Goal: Task Accomplishment & Management: Use online tool/utility

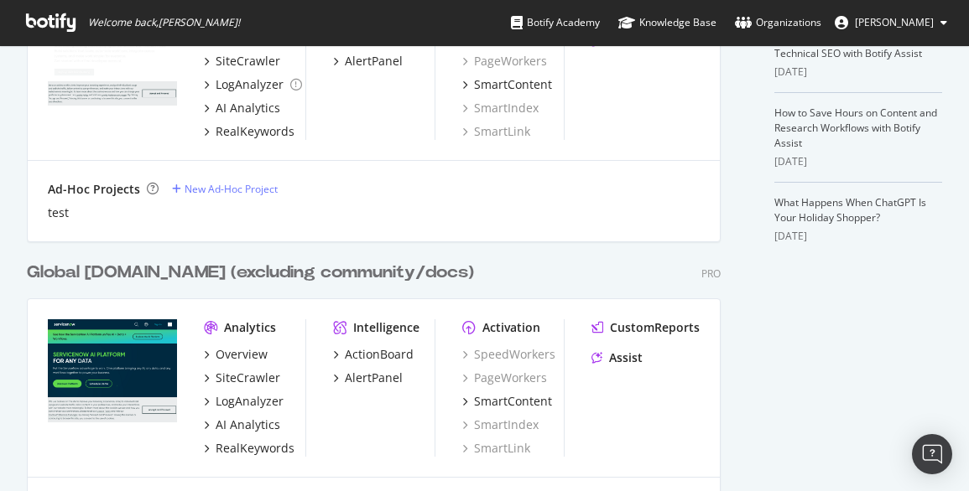
scroll to position [643, 0]
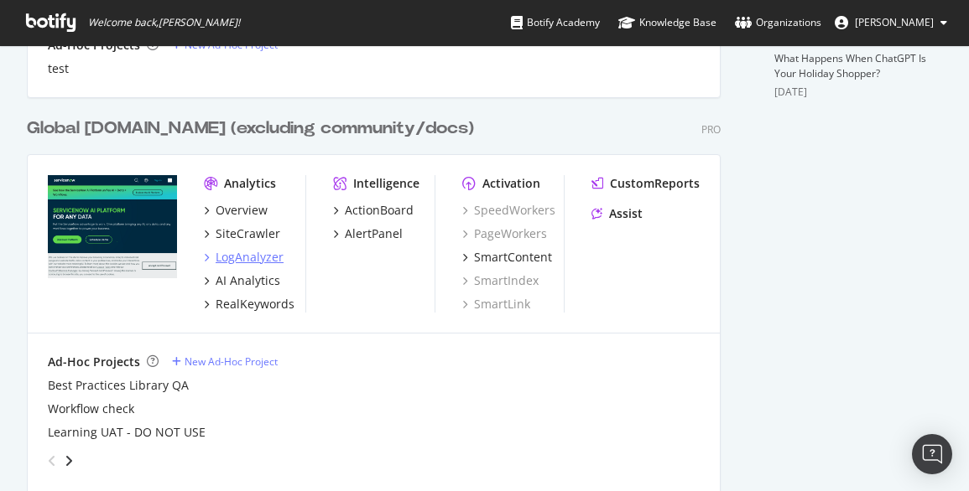
click at [265, 262] on div "LogAnalyzer" at bounding box center [250, 257] width 68 height 17
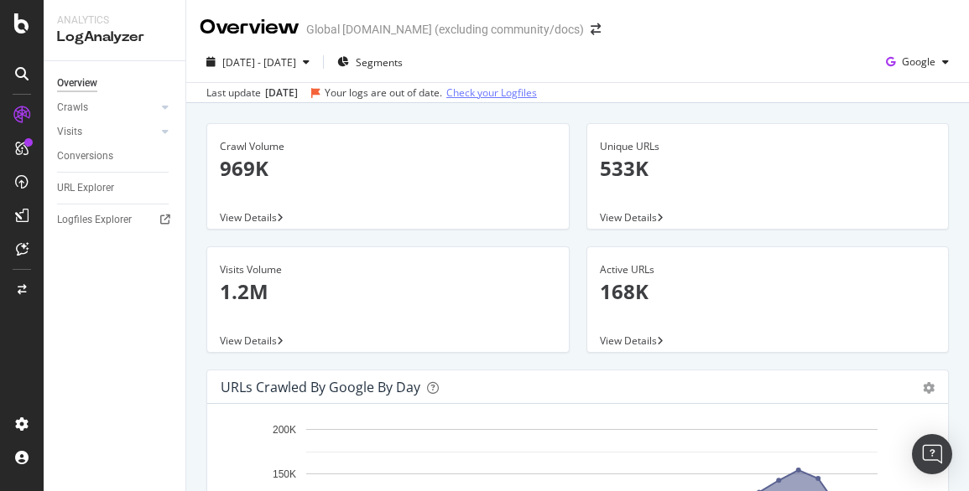
click at [519, 88] on link "Check your Logfiles" at bounding box center [491, 93] width 91 height 15
